Goal: Information Seeking & Learning: Learn about a topic

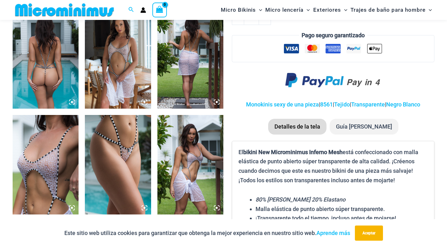
scroll to position [373, 0]
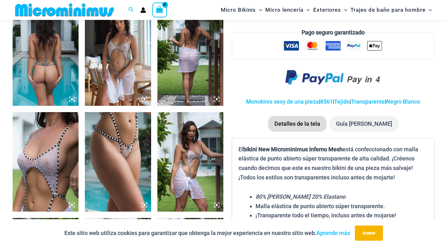
click at [137, 149] on img at bounding box center [118, 161] width 66 height 99
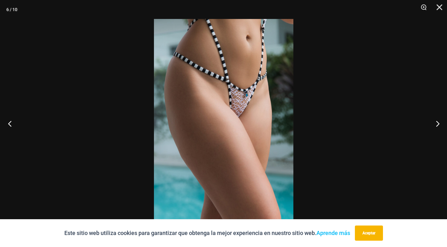
click at [4, 119] on button "Anterior" at bounding box center [12, 124] width 24 height 32
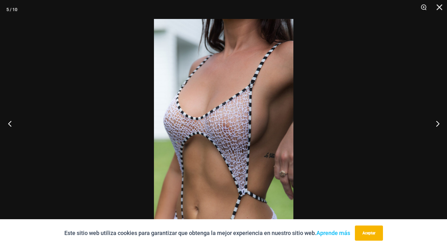
click at [13, 125] on button "Anterior" at bounding box center [12, 124] width 24 height 32
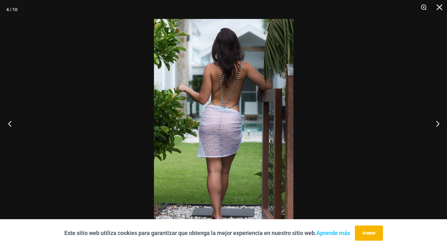
click at [13, 125] on button "Anterior" at bounding box center [12, 124] width 24 height 32
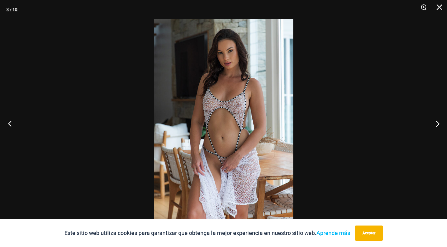
click at [13, 125] on button "Anterior" at bounding box center [12, 124] width 24 height 32
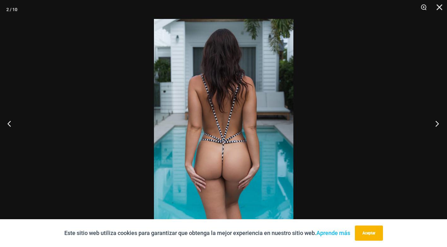
click at [439, 125] on button "Próximo" at bounding box center [435, 124] width 24 height 32
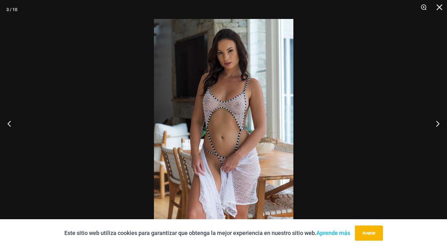
click at [262, 172] on img at bounding box center [223, 123] width 139 height 209
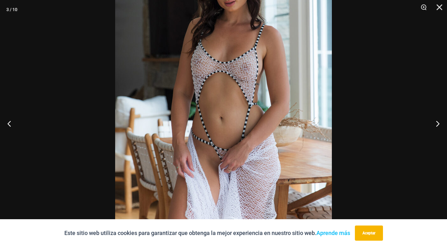
click at [254, 171] on img at bounding box center [223, 96] width 217 height 325
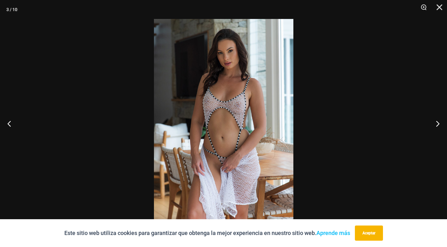
click at [254, 171] on img at bounding box center [223, 123] width 139 height 209
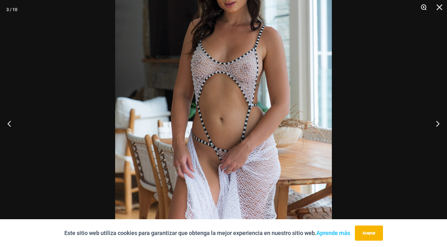
click at [423, 6] on button "Zoom" at bounding box center [421, 9] width 16 height 19
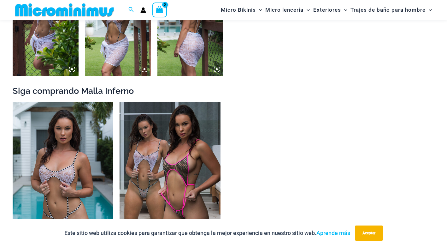
scroll to position [625, 0]
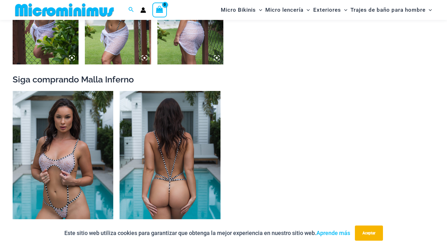
click at [156, 169] on img at bounding box center [169, 166] width 101 height 151
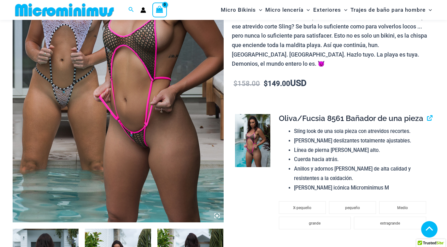
scroll to position [152, 0]
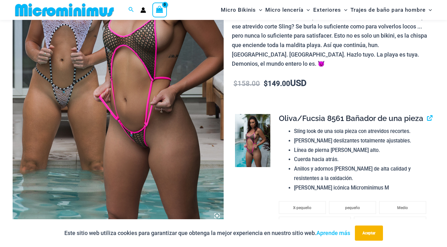
click at [217, 215] on icon at bounding box center [217, 215] width 2 height 2
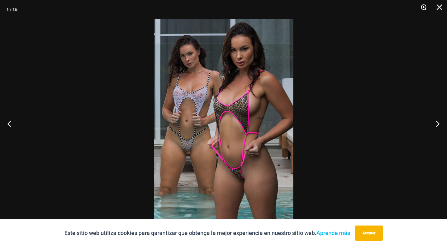
click at [422, 8] on button "Zoom" at bounding box center [421, 9] width 16 height 19
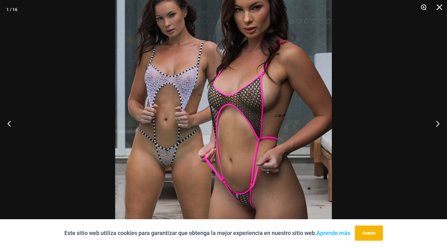
click at [422, 8] on button "Zoom" at bounding box center [421, 9] width 16 height 19
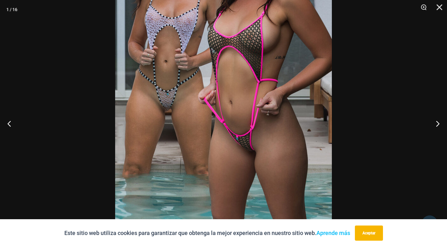
click at [244, 165] on img at bounding box center [223, 65] width 217 height 325
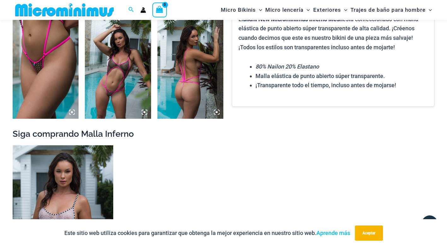
scroll to position [782, 0]
click at [119, 108] on img at bounding box center [118, 68] width 66 height 99
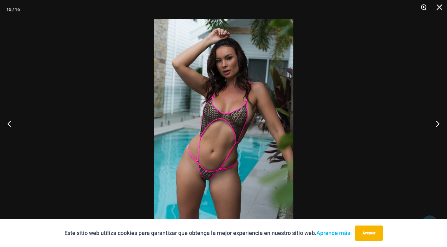
click at [425, 7] on button "Zoom" at bounding box center [421, 9] width 16 height 19
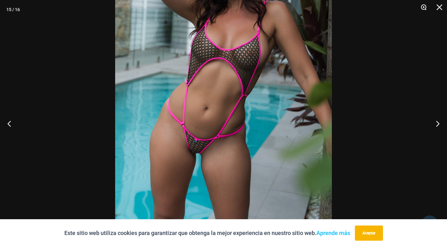
click at [424, 5] on button "Zoom" at bounding box center [421, 9] width 16 height 19
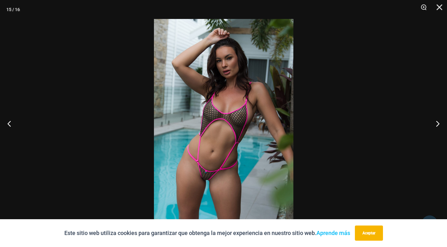
click at [237, 140] on img at bounding box center [223, 123] width 139 height 209
